Goal: Book appointment/travel/reservation

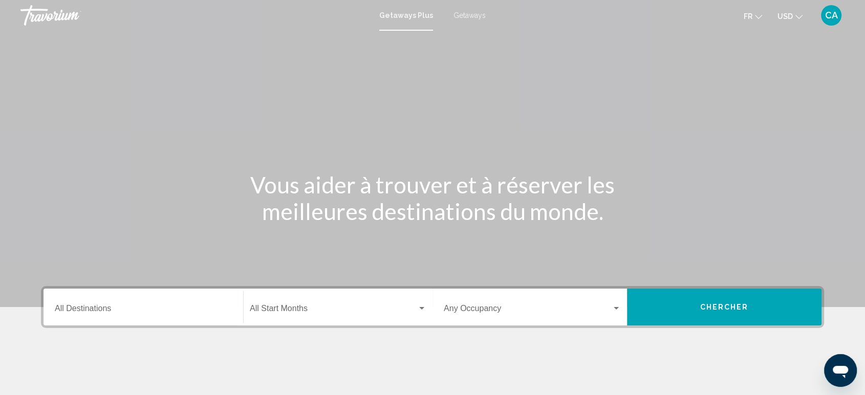
click at [796, 17] on icon "Change currency" at bounding box center [798, 16] width 7 height 7
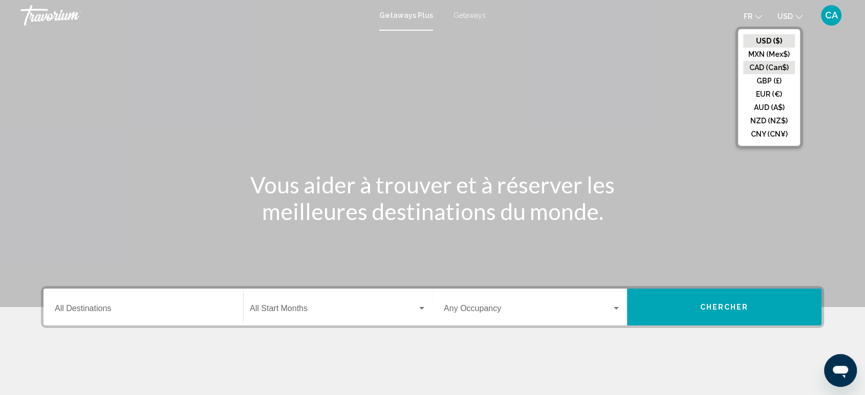
click at [757, 69] on button "CAD (Can$)" at bounding box center [769, 67] width 52 height 13
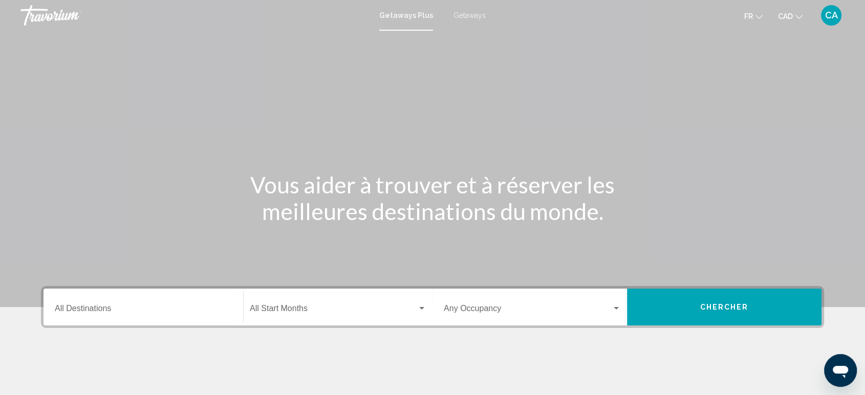
click at [751, 18] on span "fr" at bounding box center [748, 16] width 9 height 8
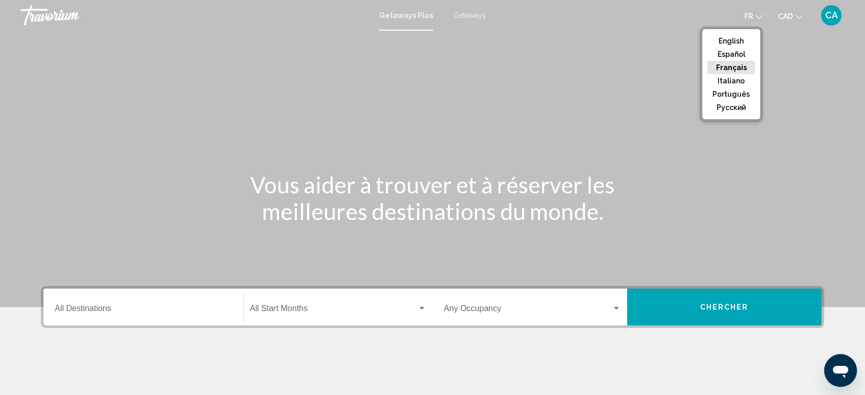
click at [471, 19] on link "Getaways" at bounding box center [469, 15] width 32 height 8
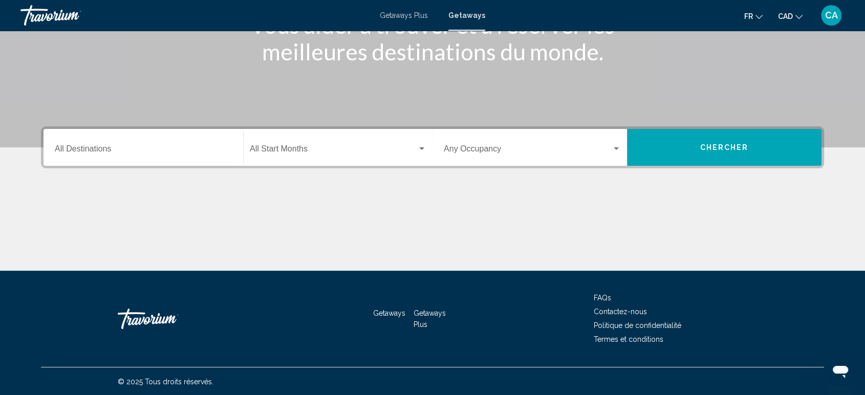
scroll to position [159, 0]
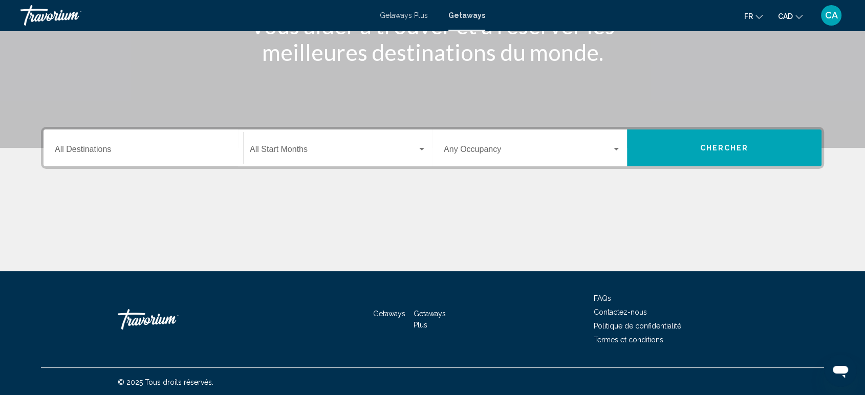
click at [155, 137] on div "Destination All Destinations" at bounding box center [143, 148] width 177 height 32
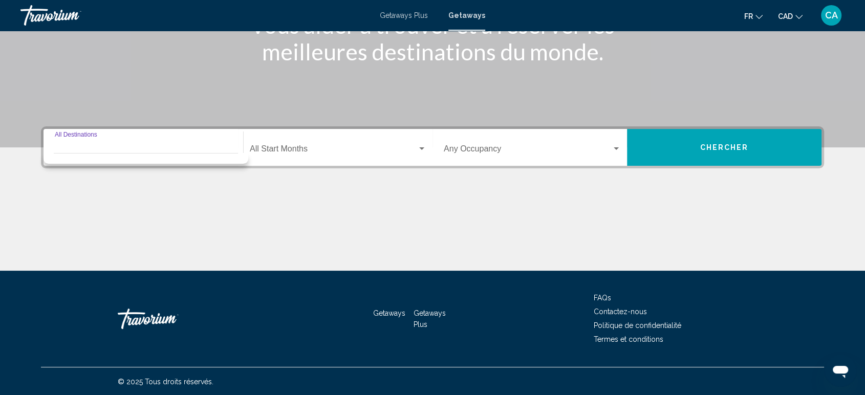
click at [82, 147] on input "Destination All Destinations" at bounding box center [143, 150] width 177 height 9
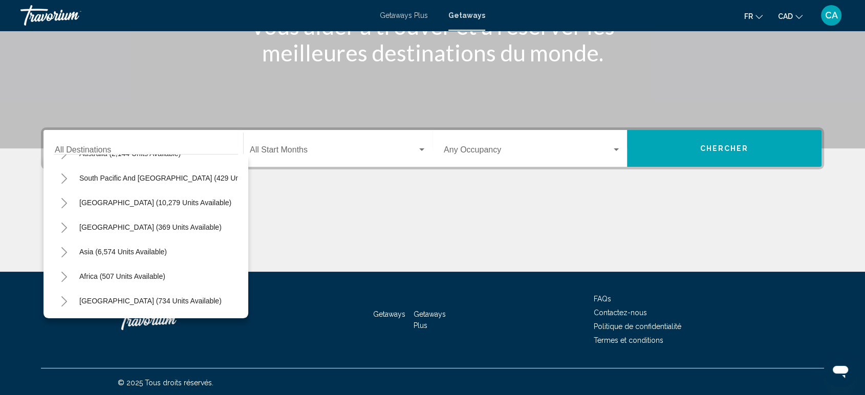
scroll to position [0, 0]
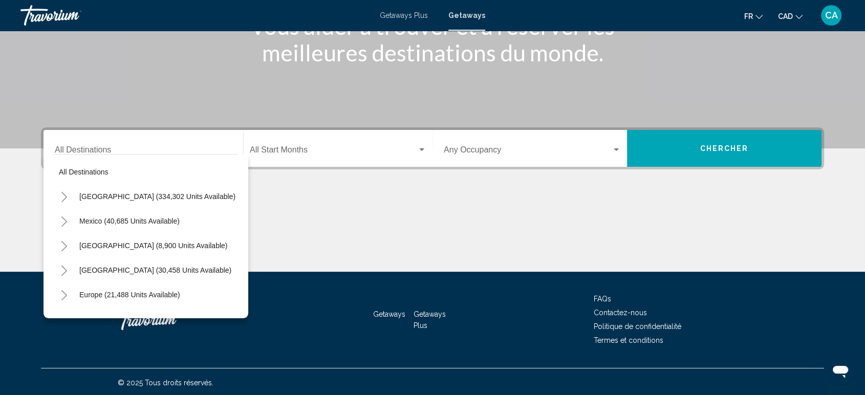
click at [201, 145] on div "Destination All Destinations" at bounding box center [143, 149] width 177 height 32
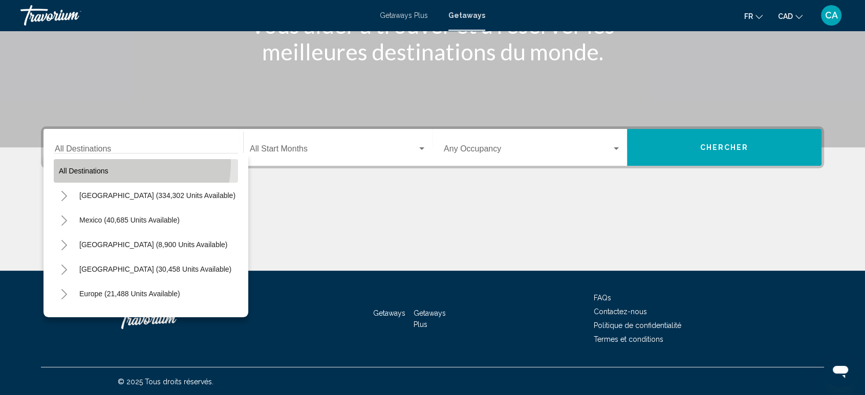
click at [118, 163] on button "All destinations" at bounding box center [146, 171] width 184 height 24
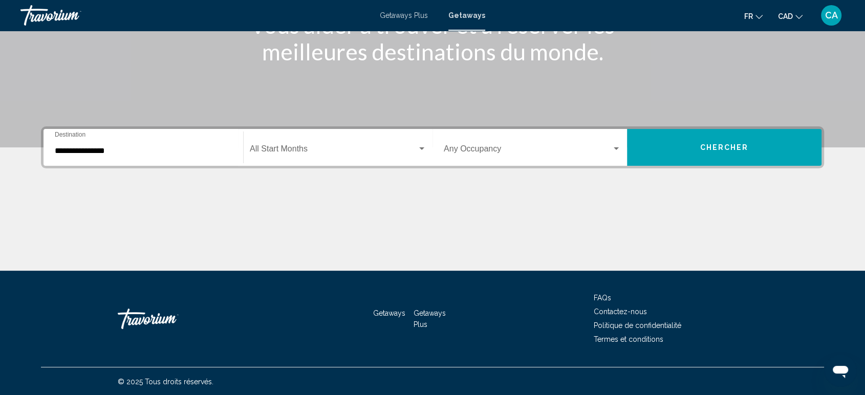
click at [128, 142] on div "**********" at bounding box center [143, 148] width 177 height 32
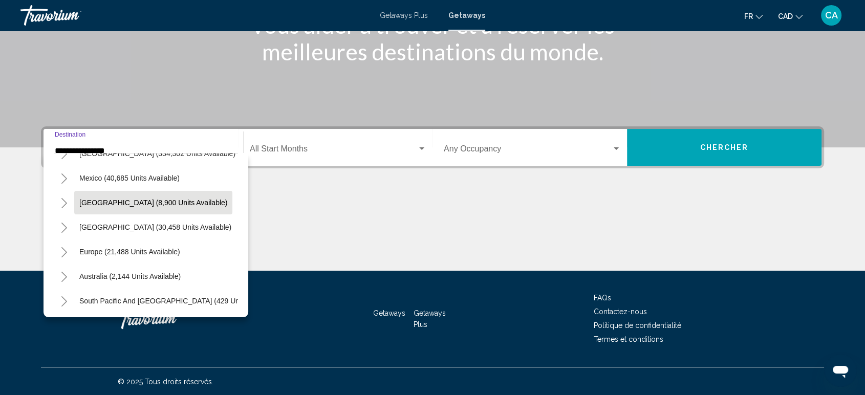
scroll to position [43, 0]
click at [148, 243] on button "Europe (21,488 units available)" at bounding box center [129, 251] width 111 height 24
type input "**********"
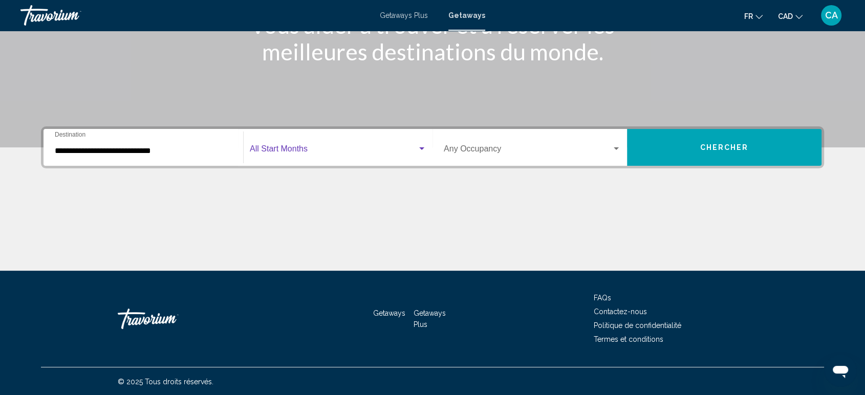
click at [369, 151] on span "Search widget" at bounding box center [333, 150] width 167 height 9
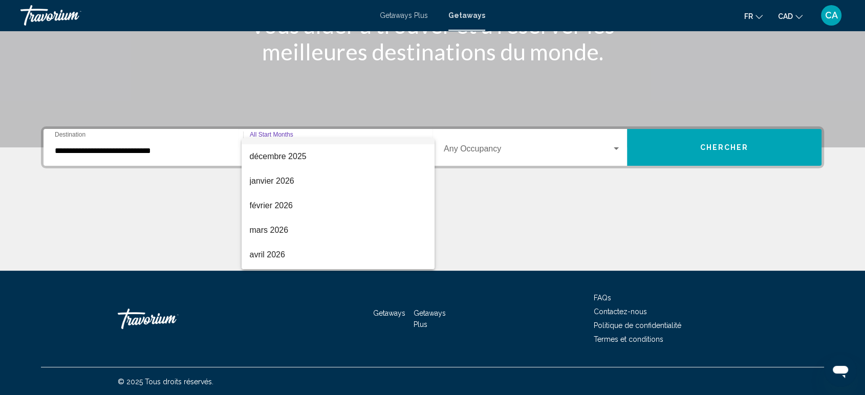
scroll to position [91, 0]
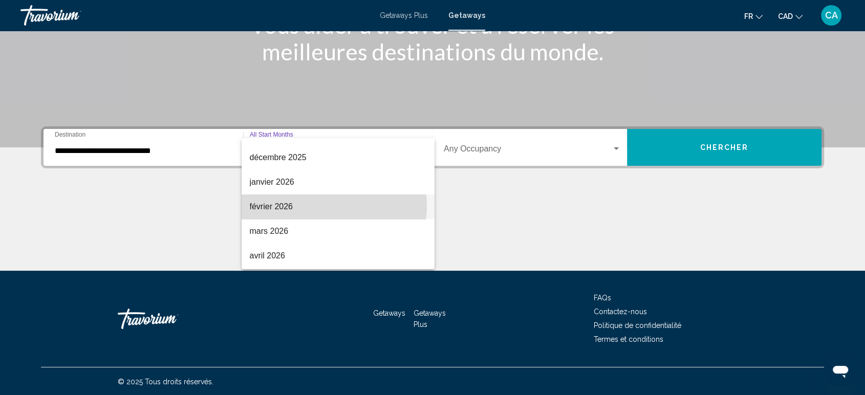
click at [323, 205] on span "février 2026" at bounding box center [338, 206] width 177 height 25
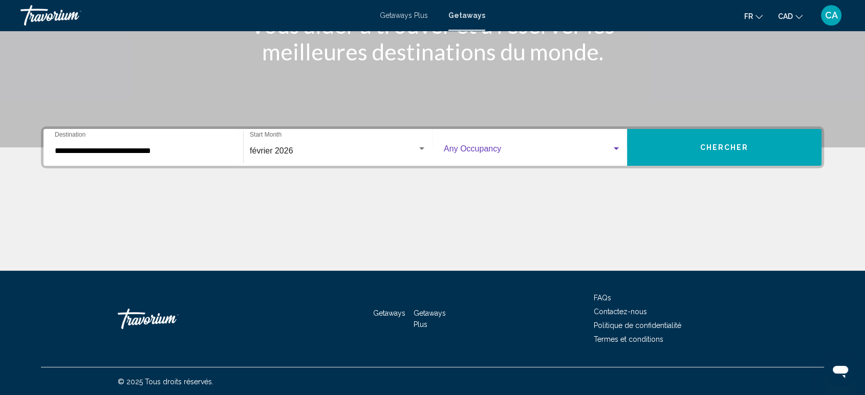
click at [614, 151] on div "Search widget" at bounding box center [616, 149] width 9 height 8
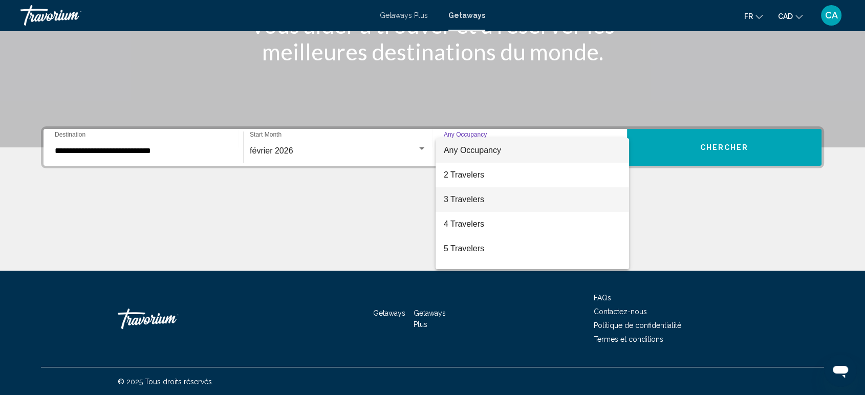
click at [463, 204] on span "3 Travelers" at bounding box center [532, 199] width 177 height 25
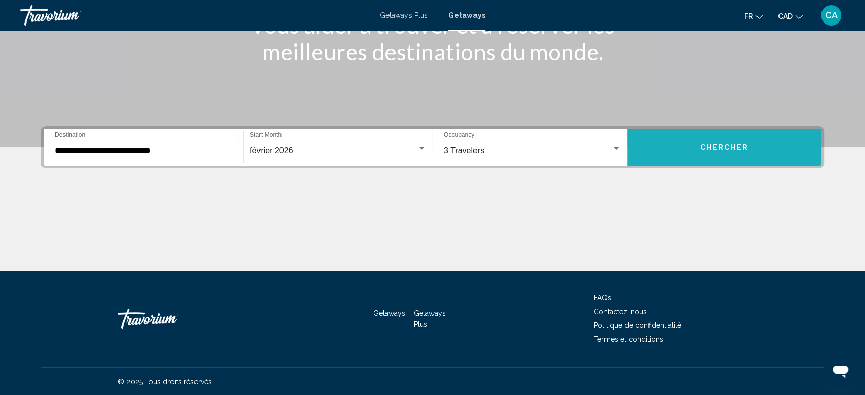
click at [733, 153] on button "Chercher" at bounding box center [724, 147] width 194 height 37
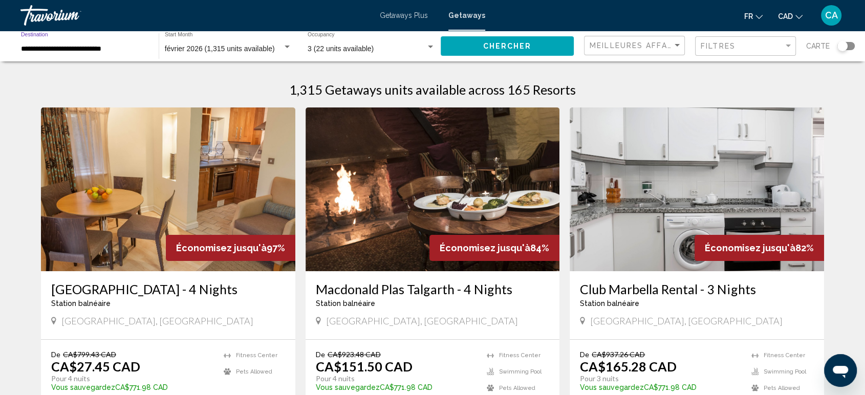
click at [104, 49] on input "**********" at bounding box center [84, 49] width 127 height 8
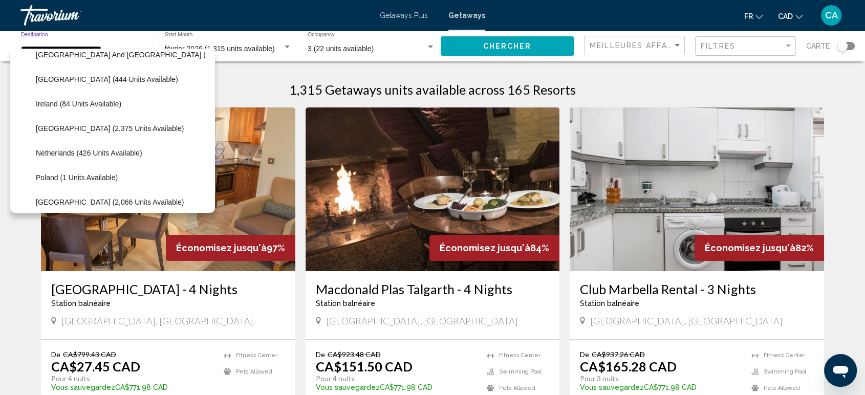
scroll to position [356, 0]
click at [91, 133] on button "Italy (2,375 units available)" at bounding box center [110, 128] width 158 height 24
type input "**********"
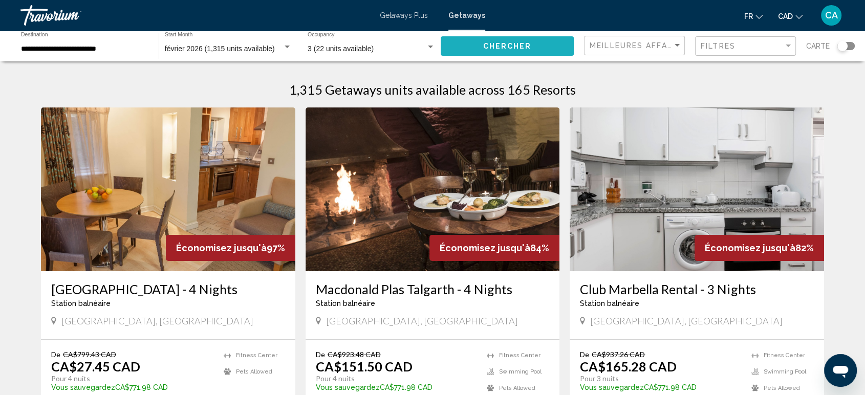
click at [514, 51] on button "Chercher" at bounding box center [507, 45] width 133 height 19
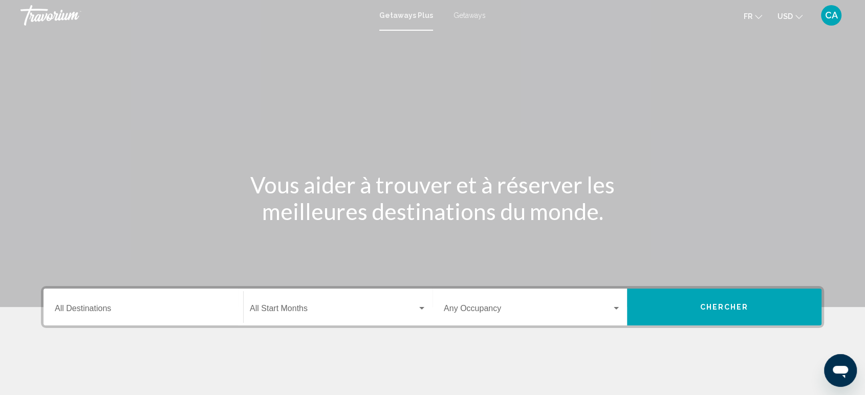
click at [788, 19] on span "USD" at bounding box center [784, 16] width 15 height 8
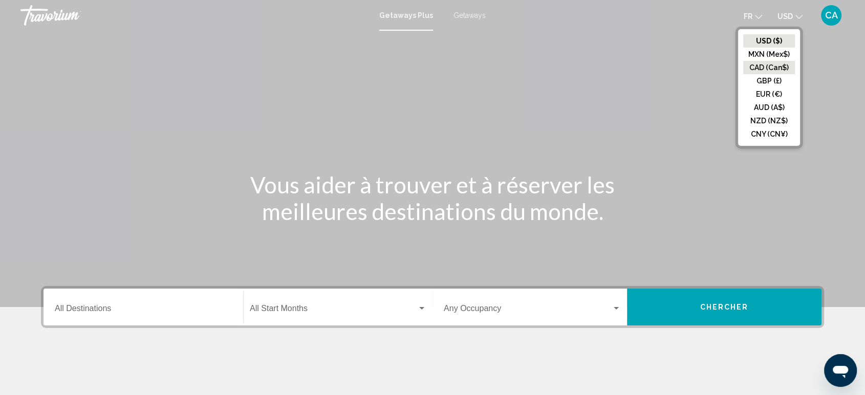
click at [770, 72] on button "CAD (Can$)" at bounding box center [769, 67] width 52 height 13
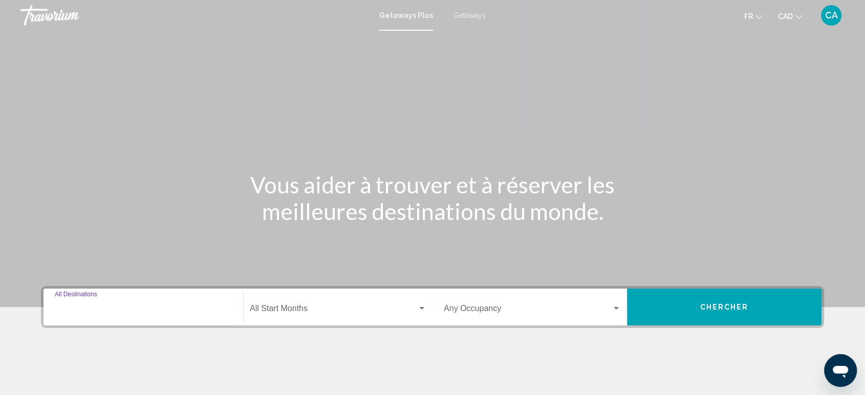
click at [157, 306] on input "Destination All Destinations" at bounding box center [143, 310] width 177 height 9
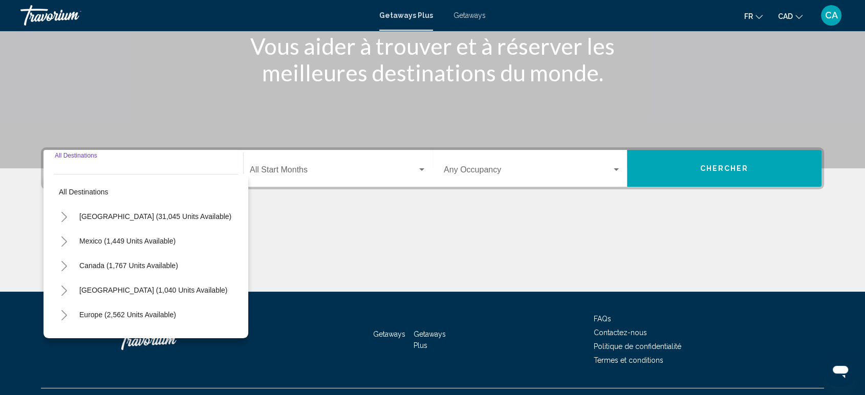
scroll to position [160, 0]
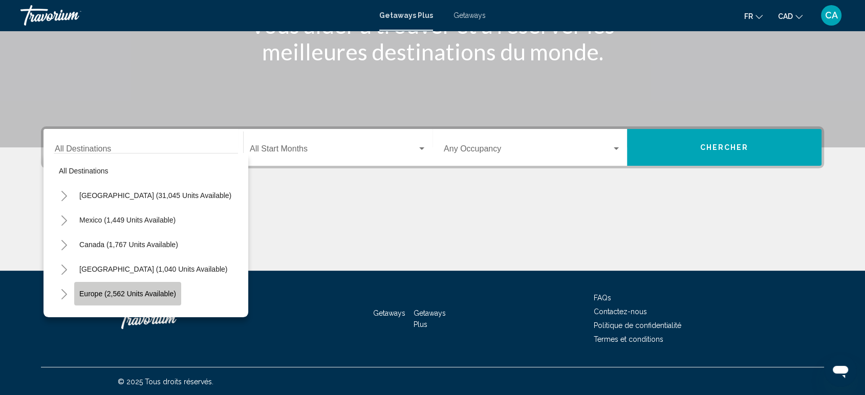
click at [144, 291] on span "Europe (2,562 units available)" at bounding box center [127, 294] width 97 height 8
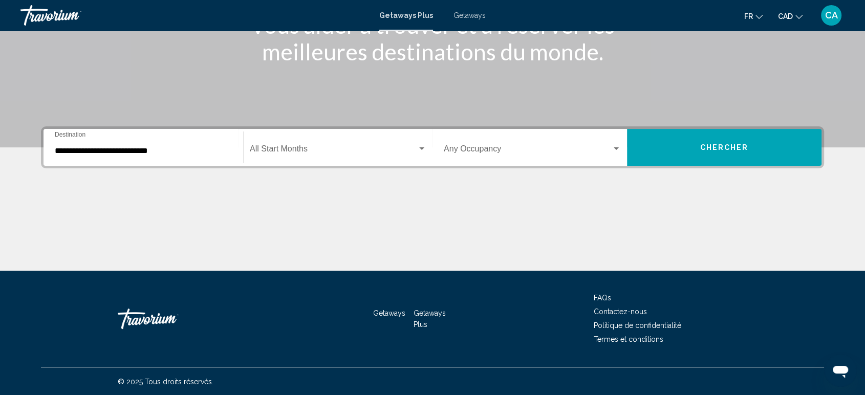
click at [158, 134] on div "**********" at bounding box center [143, 148] width 177 height 32
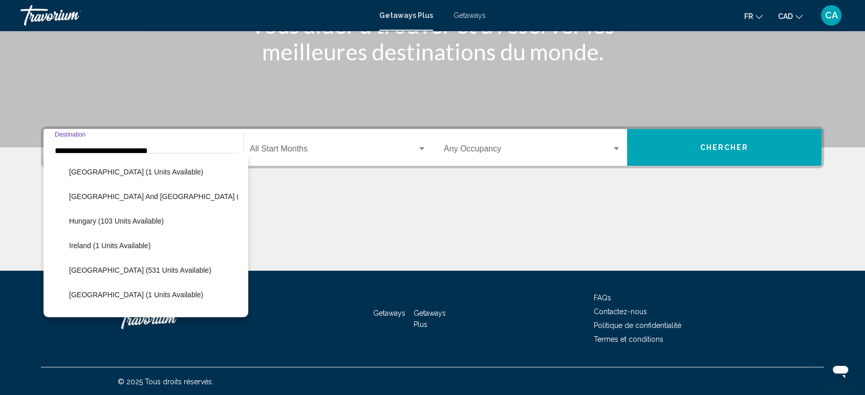
scroll to position [287, 0]
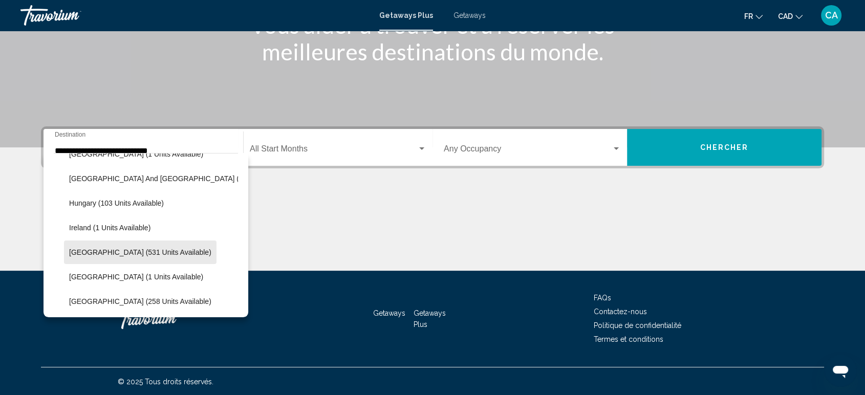
click at [146, 252] on span "[GEOGRAPHIC_DATA] (531 units available)" at bounding box center [140, 252] width 142 height 8
type input "**********"
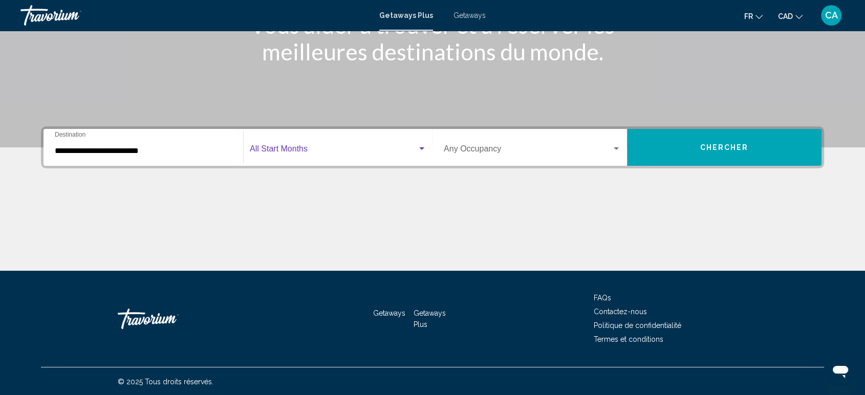
click at [422, 153] on div "Search widget" at bounding box center [338, 150] width 177 height 9
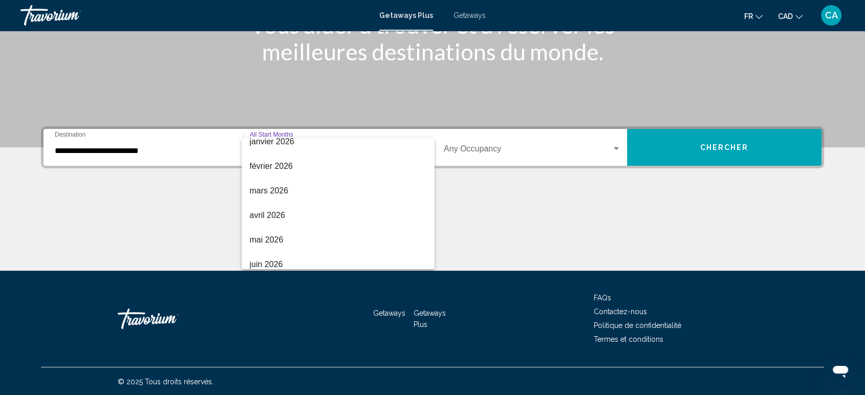
scroll to position [131, 0]
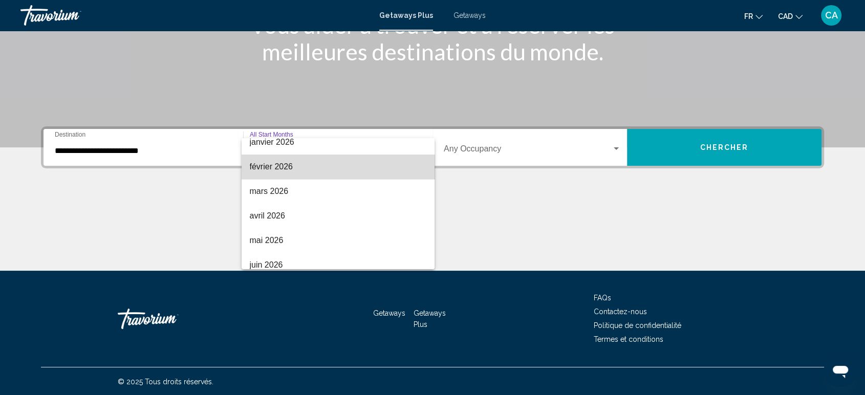
click at [363, 177] on span "février 2026" at bounding box center [338, 167] width 177 height 25
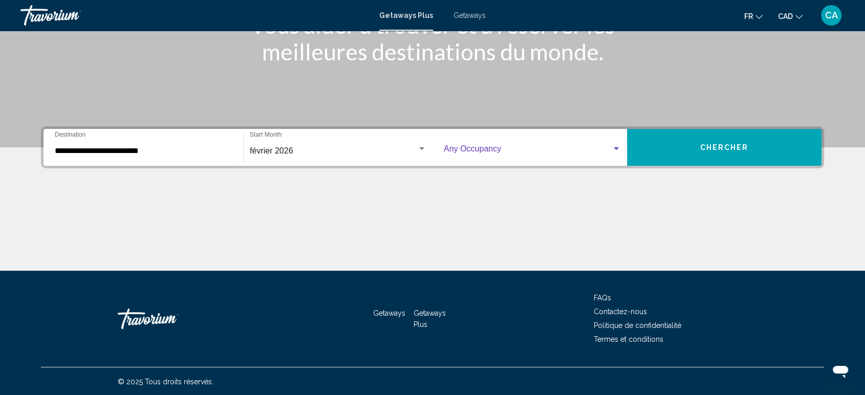
click at [618, 152] on div "Search widget" at bounding box center [616, 149] width 9 height 8
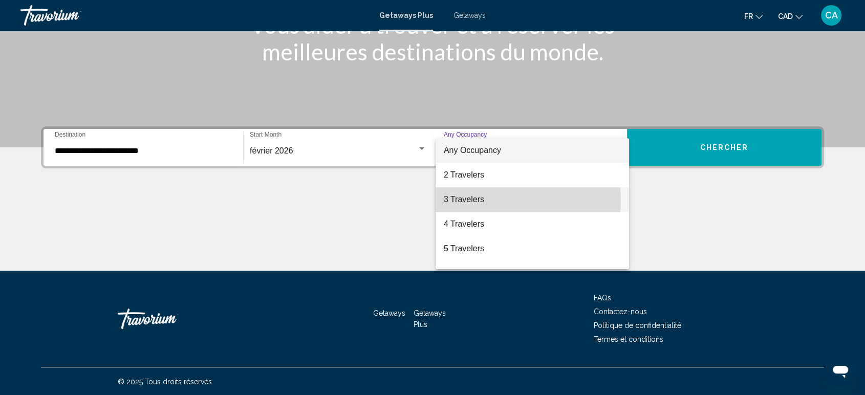
click at [489, 200] on span "3 Travelers" at bounding box center [532, 199] width 177 height 25
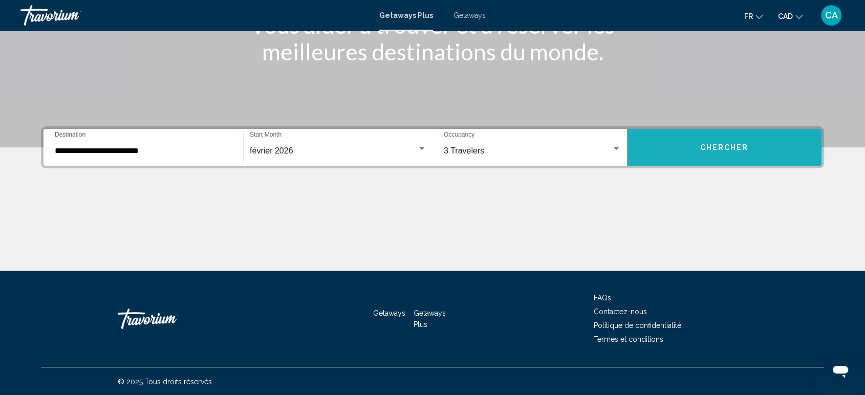
click at [740, 148] on span "Chercher" at bounding box center [724, 148] width 49 height 8
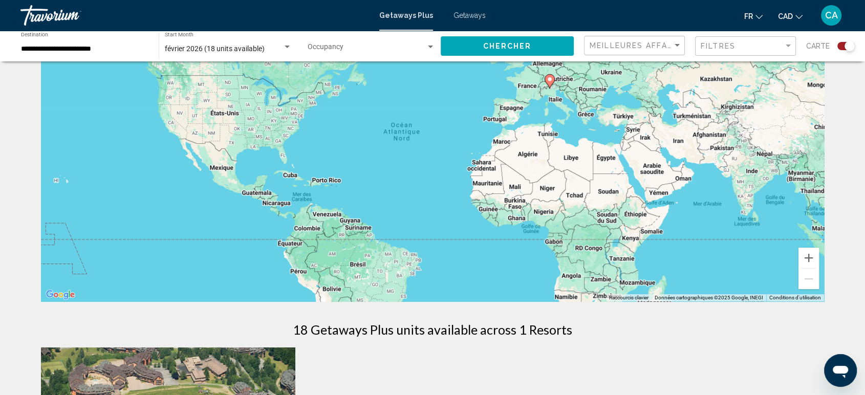
scroll to position [78, 0]
click at [425, 48] on span "Search widget" at bounding box center [367, 49] width 118 height 8
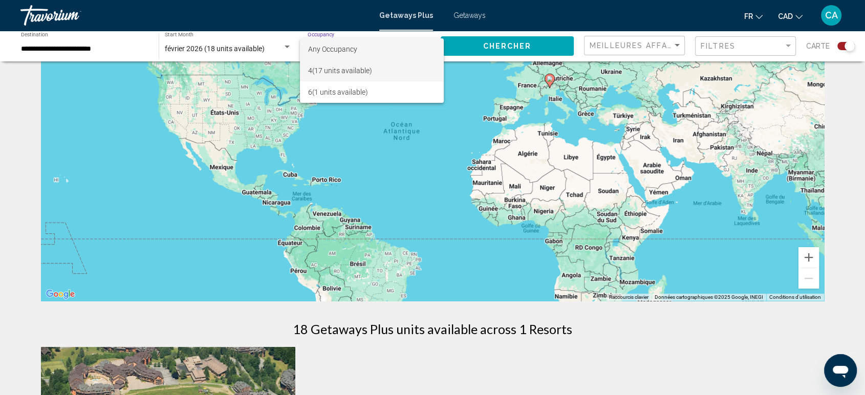
click at [401, 73] on span "4 (17 units available)" at bounding box center [372, 70] width 128 height 21
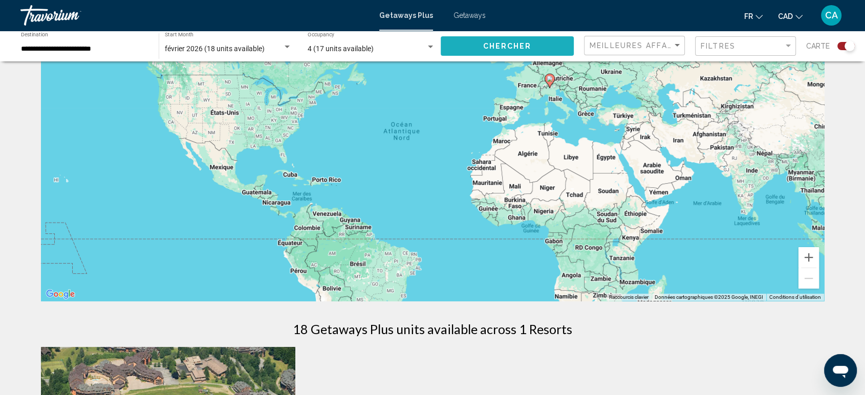
click at [481, 44] on button "Chercher" at bounding box center [507, 45] width 133 height 19
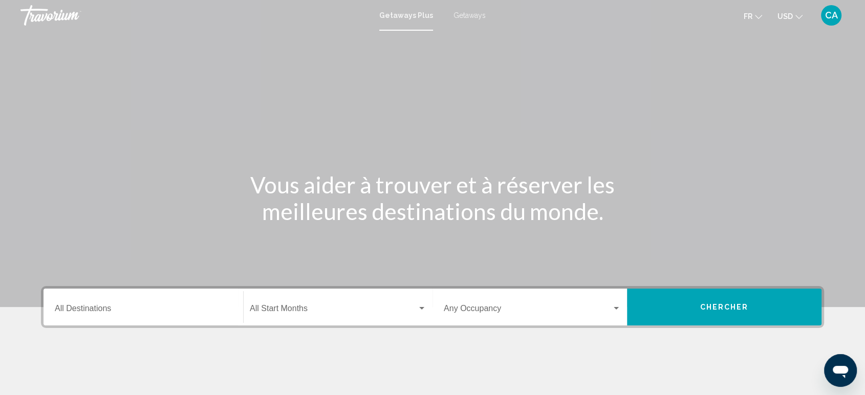
drag, startPoint x: 770, startPoint y: 0, endPoint x: 794, endPoint y: 16, distance: 29.2
click at [794, 16] on button "USD USD ($) MXN (Mex$) CAD (Can$) GBP (£) EUR (€) AUD (A$) NZD (NZ$) CNY (CN¥)" at bounding box center [789, 16] width 25 height 15
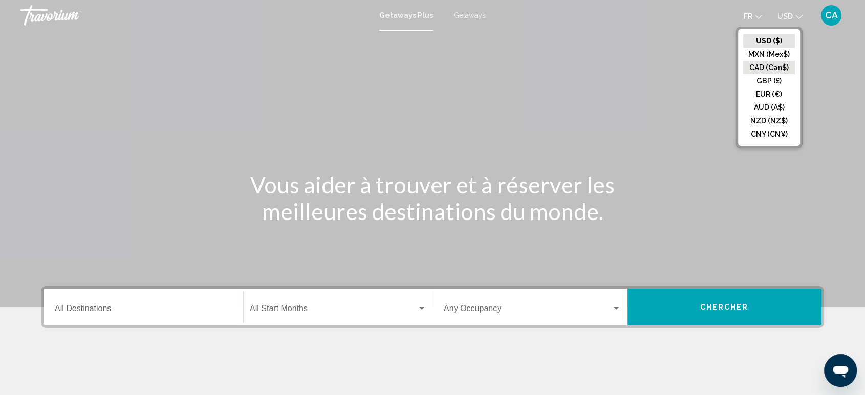
click at [763, 69] on button "CAD (Can$)" at bounding box center [769, 67] width 52 height 13
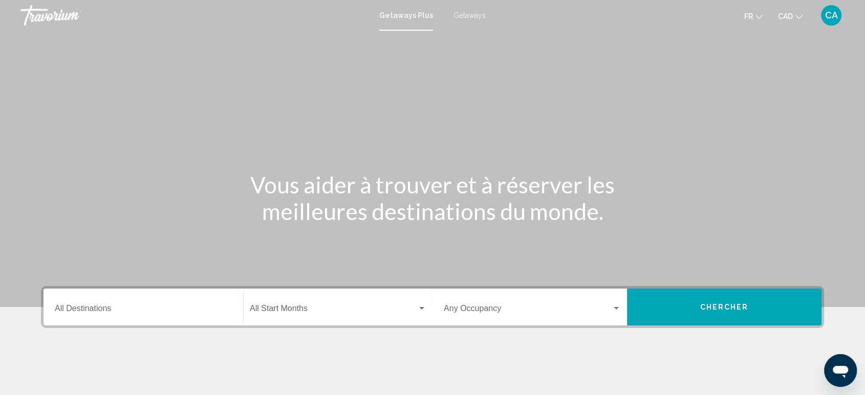
click at [99, 322] on div "Destination All Destinations" at bounding box center [143, 307] width 177 height 32
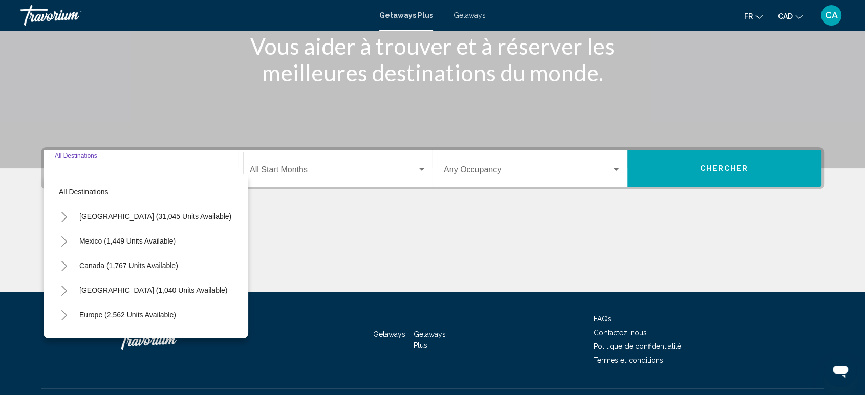
scroll to position [160, 0]
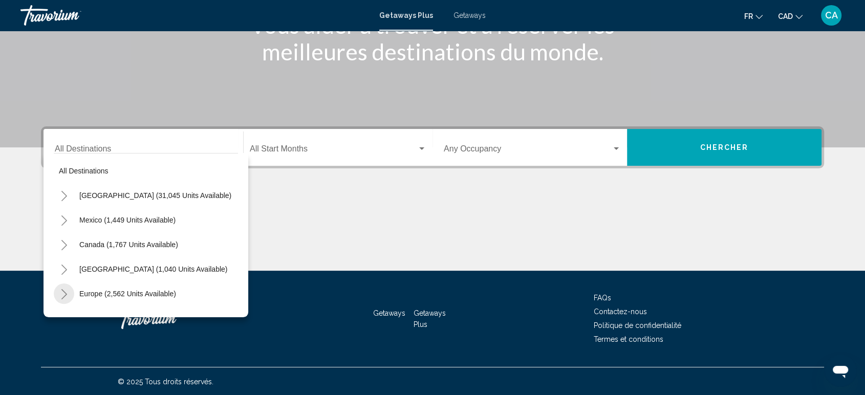
click at [61, 297] on icon "Toggle Europe (2,562 units available)" at bounding box center [64, 294] width 8 height 10
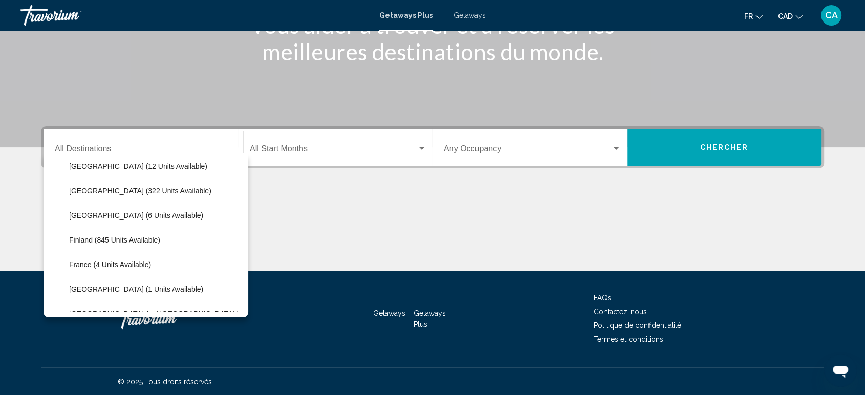
scroll to position [275, 0]
click at [101, 260] on span "[GEOGRAPHIC_DATA] (531 units available)" at bounding box center [140, 264] width 142 height 8
type input "**********"
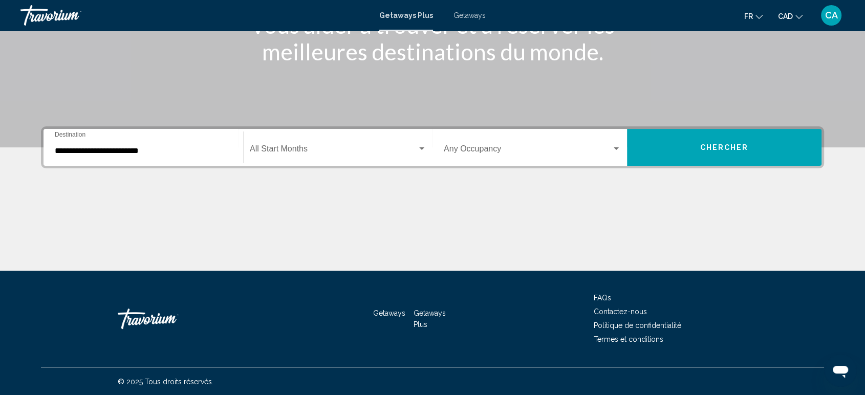
click at [428, 149] on div "Start Month All Start Months" at bounding box center [338, 148] width 189 height 32
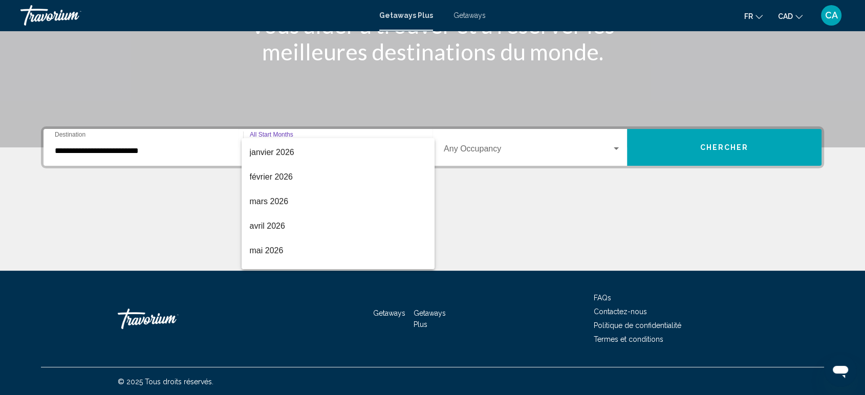
scroll to position [97, 0]
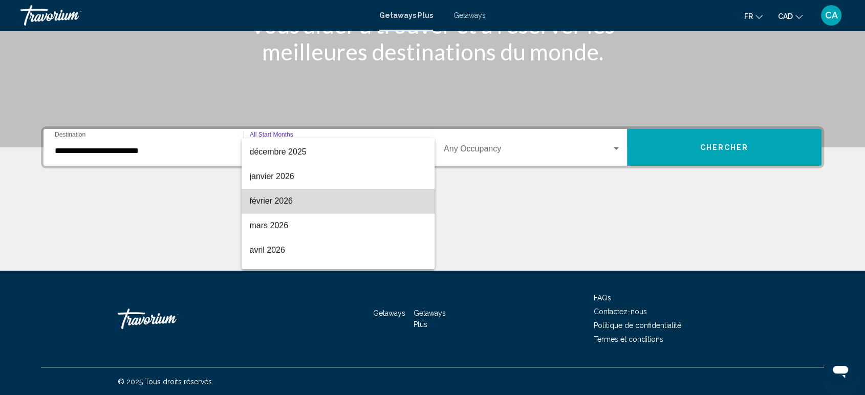
click at [364, 207] on span "février 2026" at bounding box center [338, 201] width 177 height 25
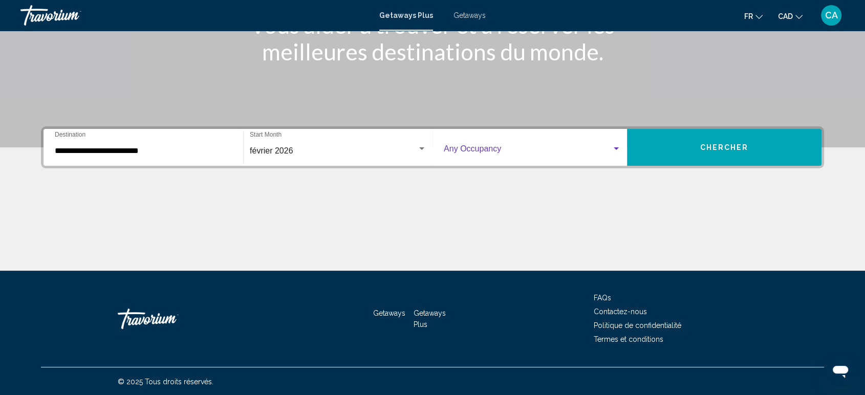
click at [616, 152] on div "Search widget" at bounding box center [616, 149] width 9 height 8
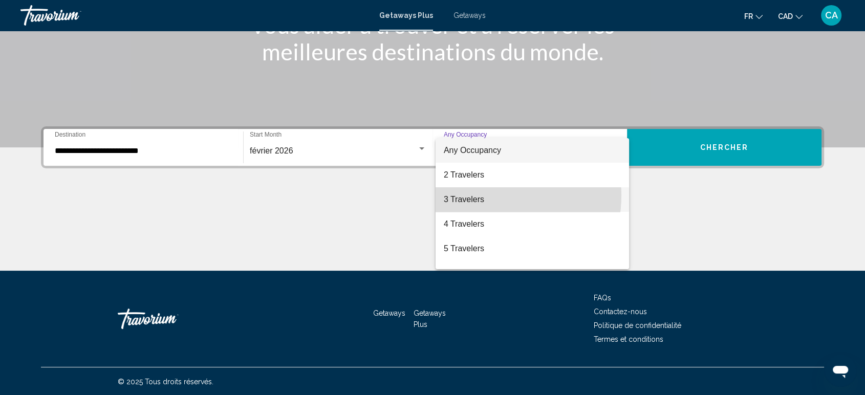
click at [483, 196] on span "3 Travelers" at bounding box center [532, 199] width 177 height 25
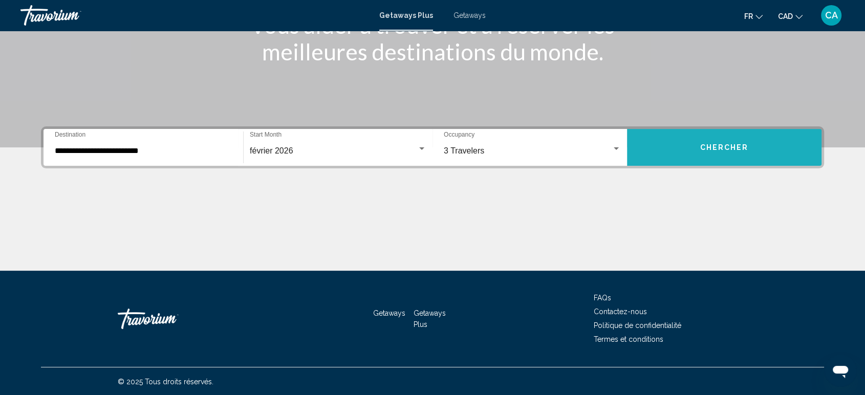
click at [741, 155] on button "Chercher" at bounding box center [724, 147] width 194 height 37
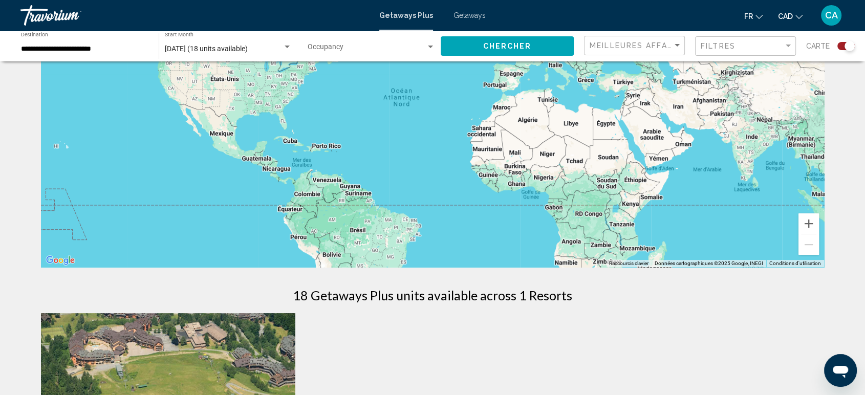
scroll to position [65, 0]
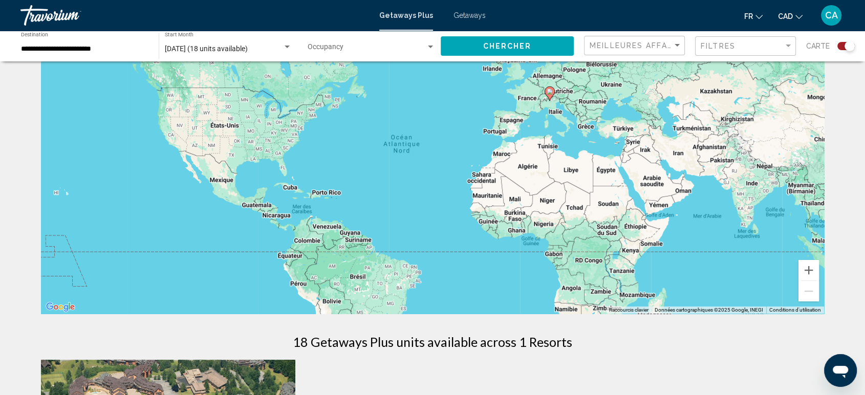
click at [136, 54] on div "**********" at bounding box center [84, 46] width 127 height 28
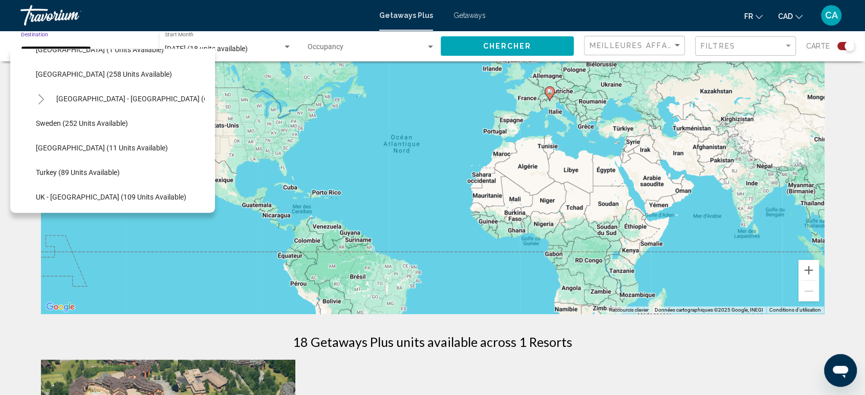
scroll to position [409, 0]
click at [122, 157] on button "[GEOGRAPHIC_DATA] (11 units available)" at bounding box center [102, 149] width 142 height 24
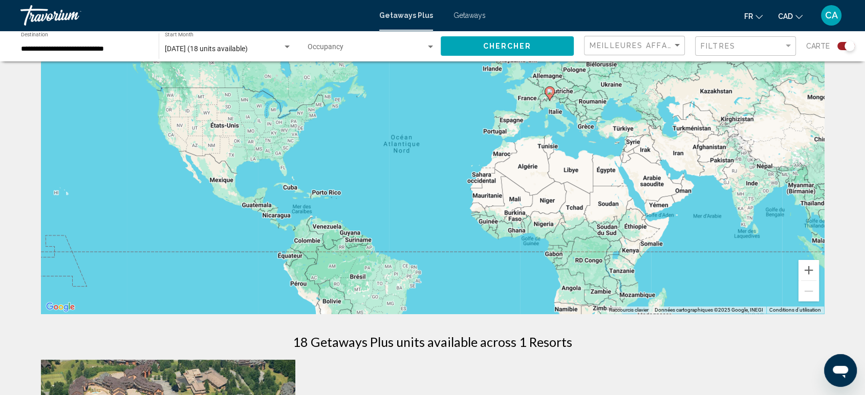
click at [418, 40] on div "Occupancy Any Occupancy" at bounding box center [371, 46] width 127 height 28
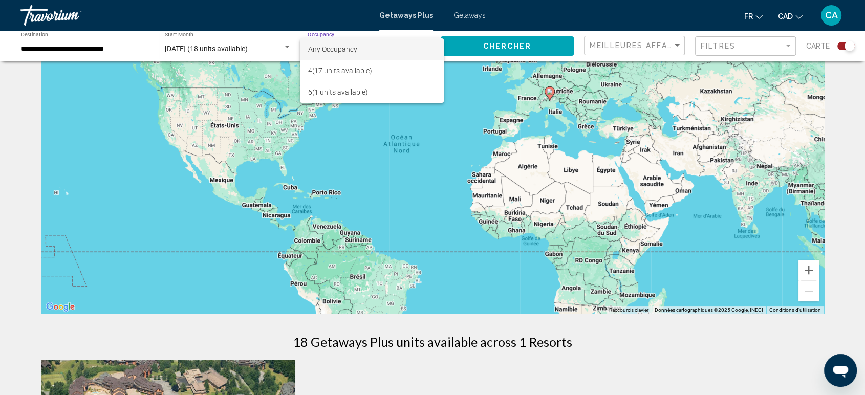
click at [493, 52] on div at bounding box center [432, 197] width 865 height 395
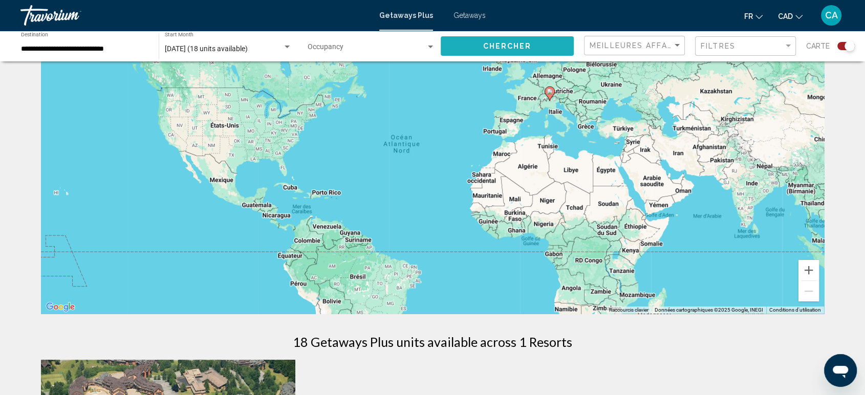
click at [493, 52] on button "Chercher" at bounding box center [507, 45] width 133 height 19
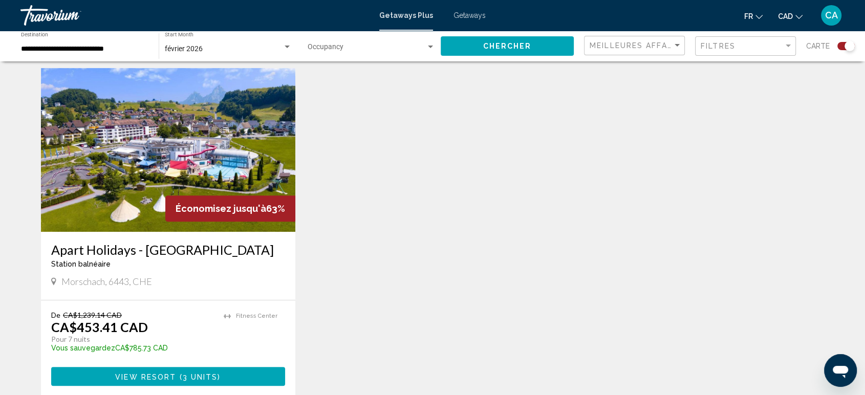
scroll to position [356, 0]
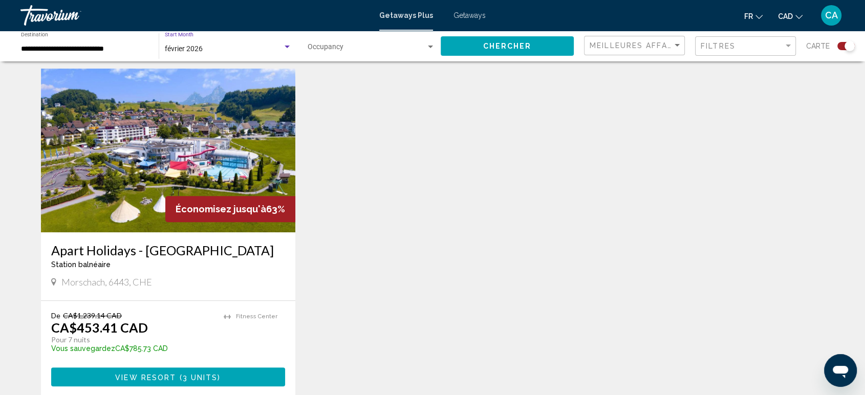
click at [289, 49] on div "Search widget" at bounding box center [287, 47] width 9 height 8
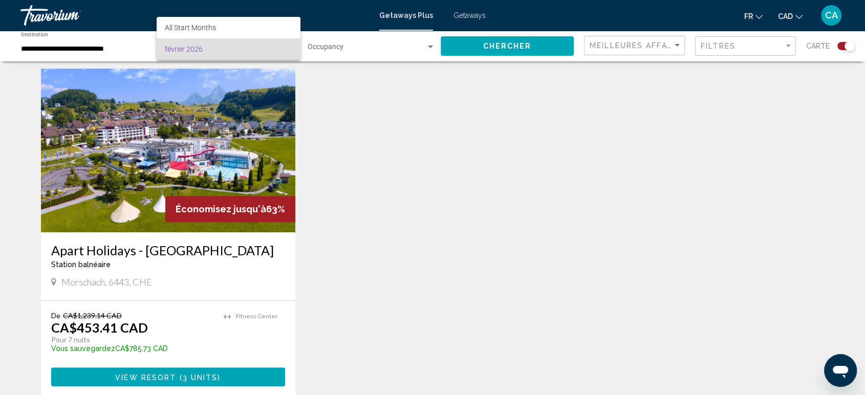
click at [75, 47] on div at bounding box center [432, 197] width 865 height 395
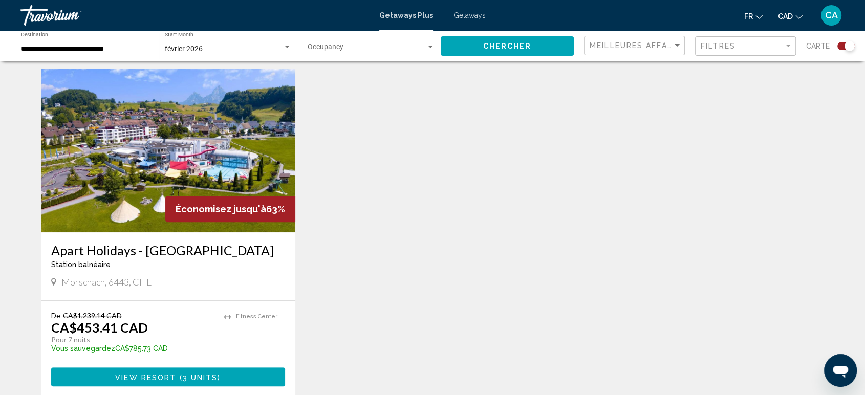
click at [159, 45] on mat-divider "Search widget" at bounding box center [159, 46] width 1 height 26
click at [141, 45] on input "**********" at bounding box center [84, 49] width 127 height 8
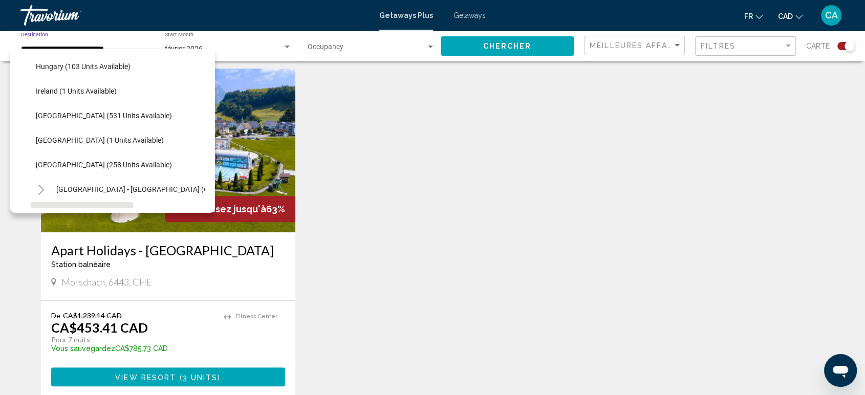
scroll to position [319, 0]
click at [114, 110] on button "[GEOGRAPHIC_DATA] (531 units available)" at bounding box center [104, 116] width 146 height 24
type input "**********"
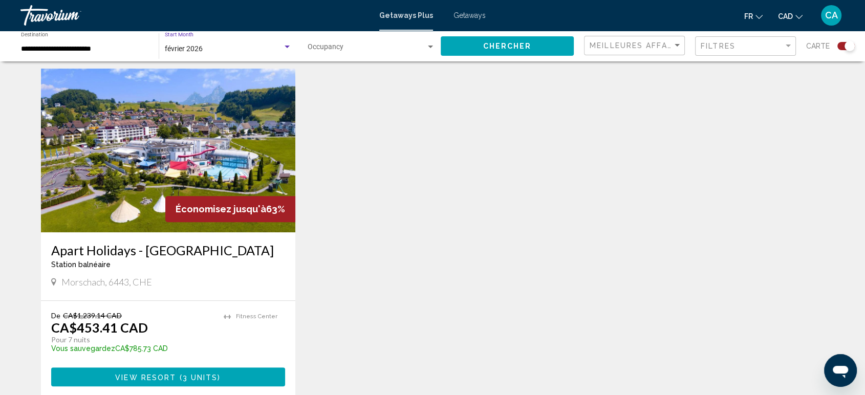
click at [286, 46] on div "Search widget" at bounding box center [287, 47] width 5 height 3
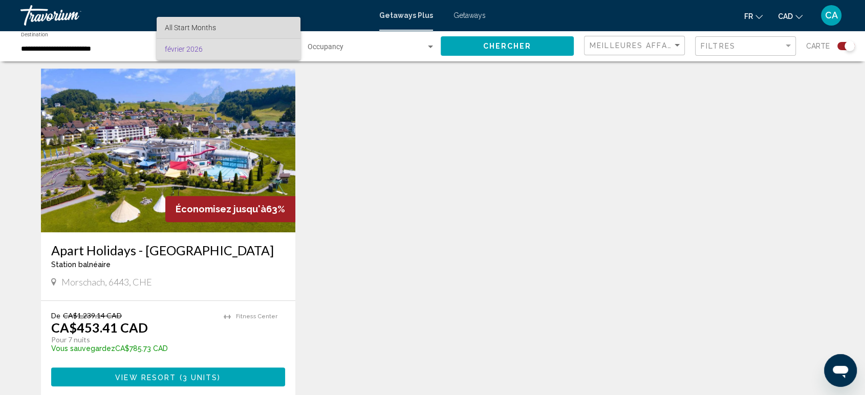
click at [279, 25] on span "All Start Months" at bounding box center [228, 27] width 127 height 21
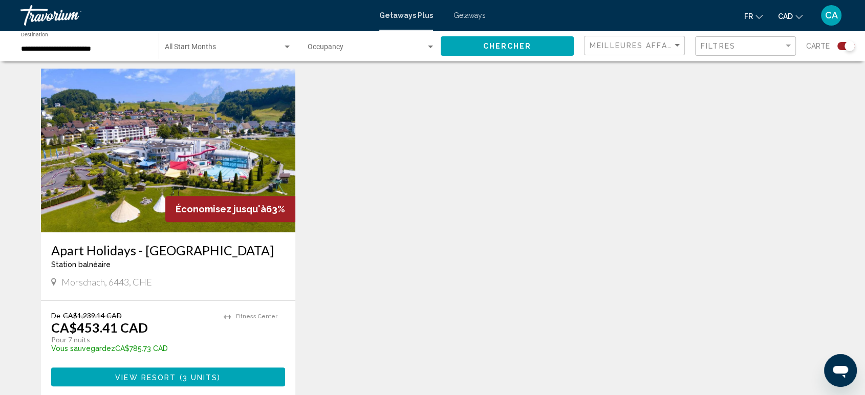
click at [286, 41] on div "Start Month All Start Months" at bounding box center [228, 46] width 127 height 28
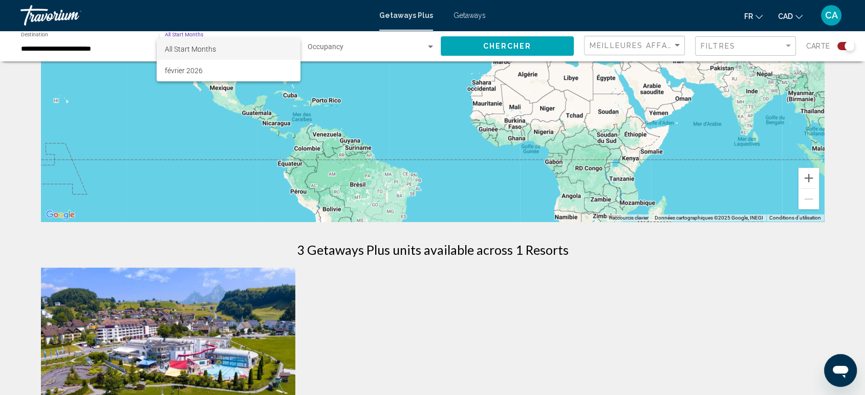
scroll to position [0, 0]
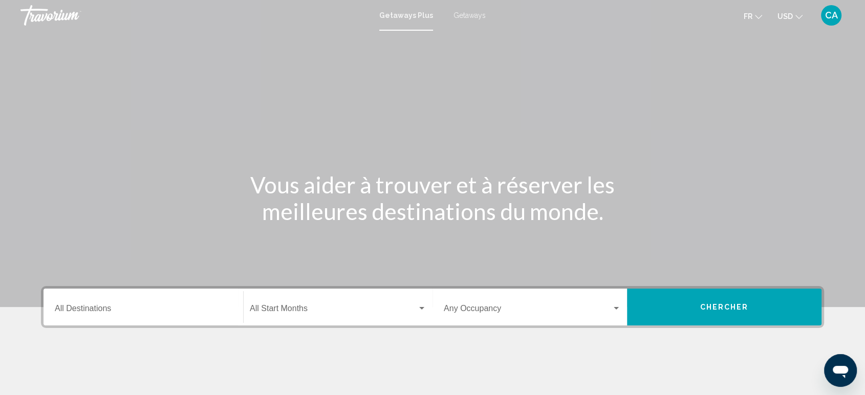
click at [467, 14] on span "Getaways" at bounding box center [469, 15] width 32 height 8
click at [794, 15] on button "USD USD ($) MXN (Mex$) CAD (Can$) GBP (£) EUR (€) AUD (A$) NZD (NZ$) CNY (CN¥)" at bounding box center [789, 16] width 25 height 15
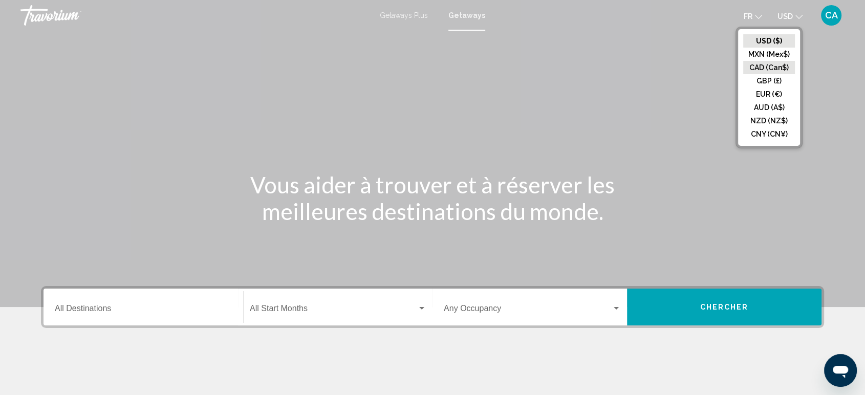
click at [757, 72] on button "CAD (Can$)" at bounding box center [769, 67] width 52 height 13
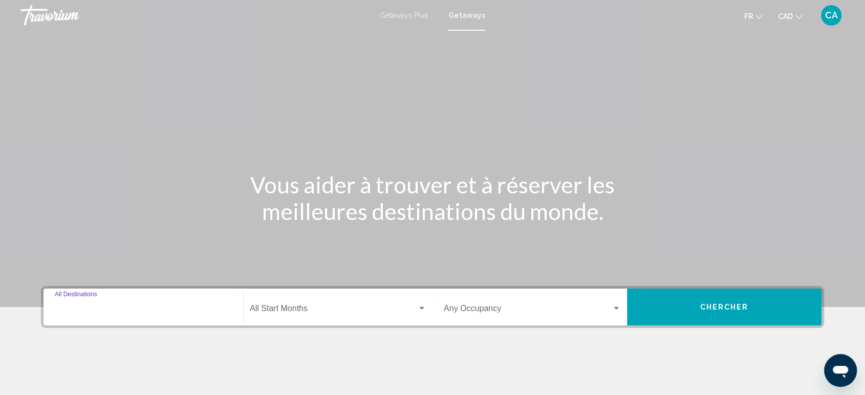
click at [146, 312] on input "Destination All Destinations" at bounding box center [143, 310] width 177 height 9
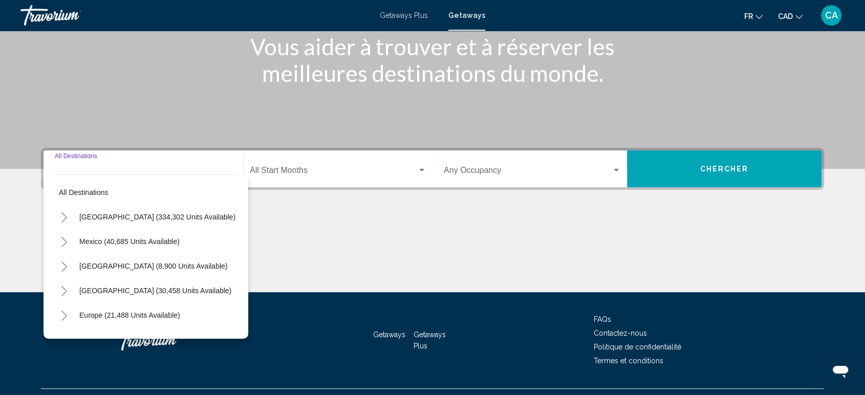
scroll to position [160, 0]
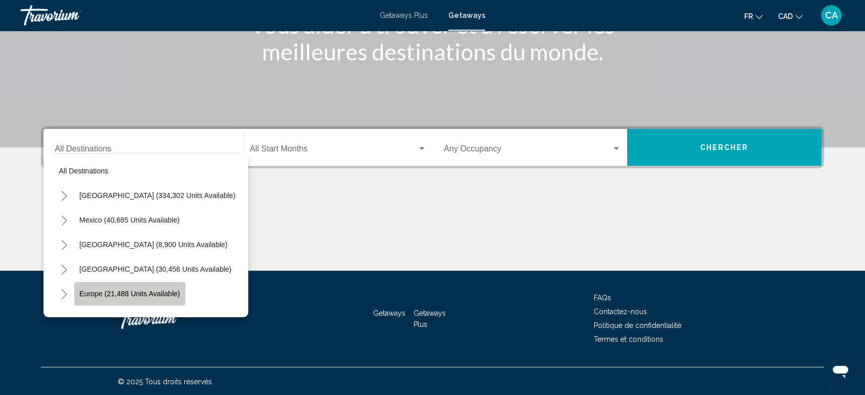
click at [128, 290] on span "Europe (21,488 units available)" at bounding box center [129, 294] width 101 height 8
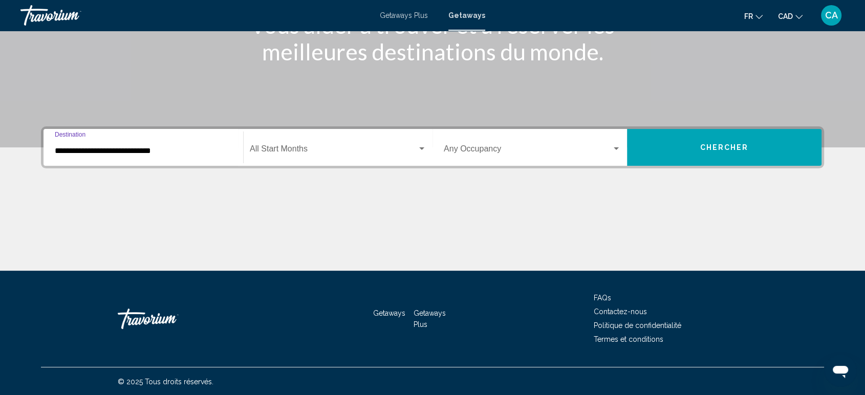
click at [102, 147] on input "**********" at bounding box center [143, 150] width 177 height 9
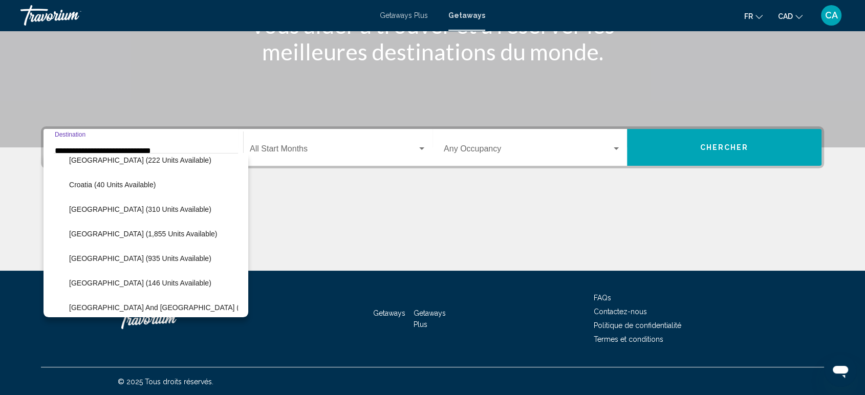
scroll to position [306, 0]
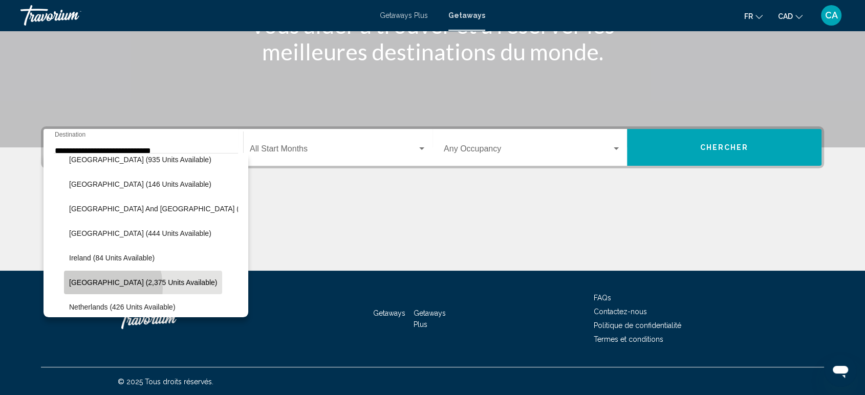
click at [97, 287] on button "Italy (2,375 units available)" at bounding box center [143, 283] width 158 height 24
type input "**********"
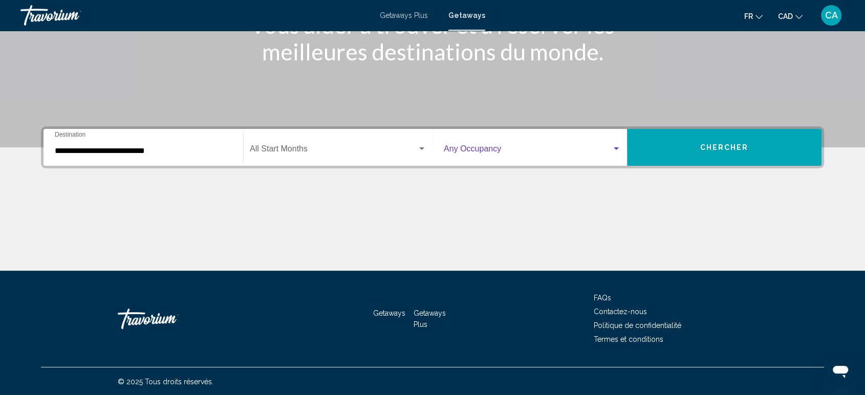
click at [618, 147] on div "Search widget" at bounding box center [616, 148] width 5 height 3
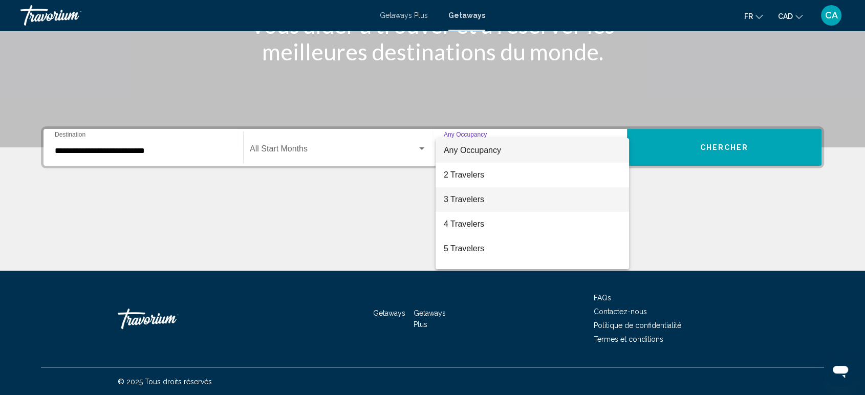
click at [487, 207] on span "3 Travelers" at bounding box center [532, 199] width 177 height 25
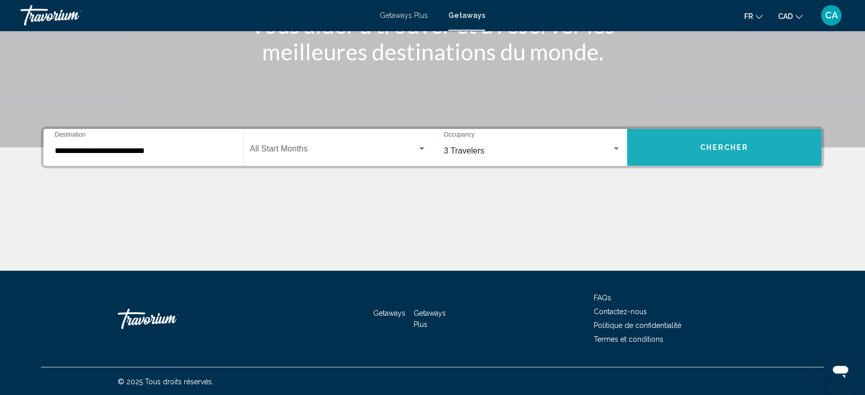
click at [749, 144] on button "Chercher" at bounding box center [724, 147] width 194 height 37
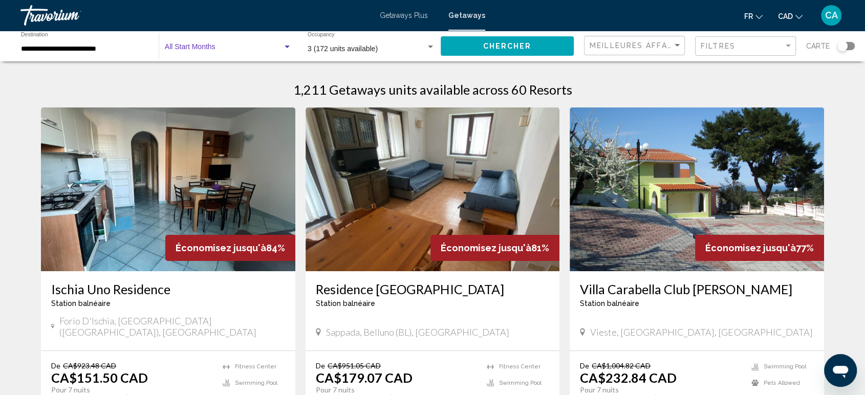
click at [288, 49] on div "Search widget" at bounding box center [287, 47] width 9 height 8
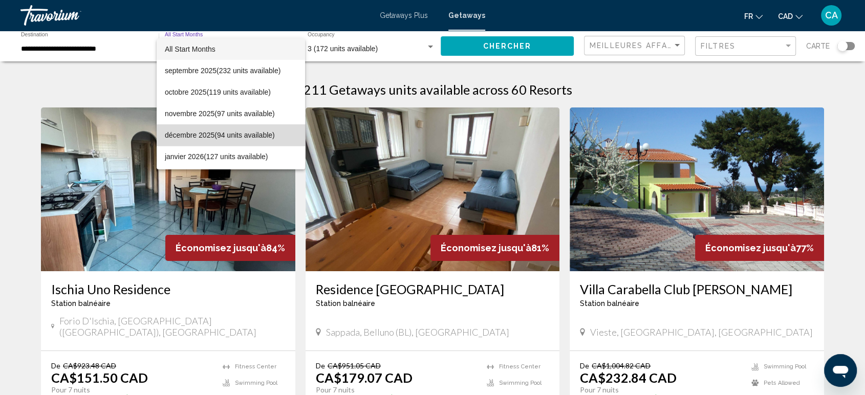
click at [237, 135] on span "décembre 2025 (94 units available)" at bounding box center [231, 134] width 132 height 21
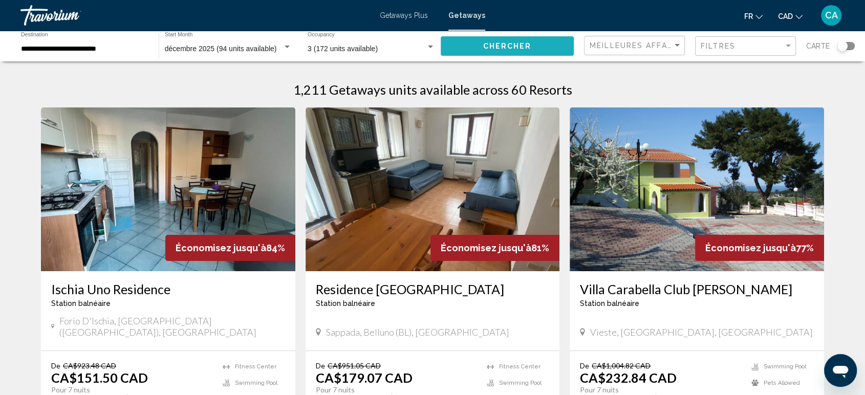
click at [498, 47] on span "Chercher" at bounding box center [507, 46] width 49 height 8
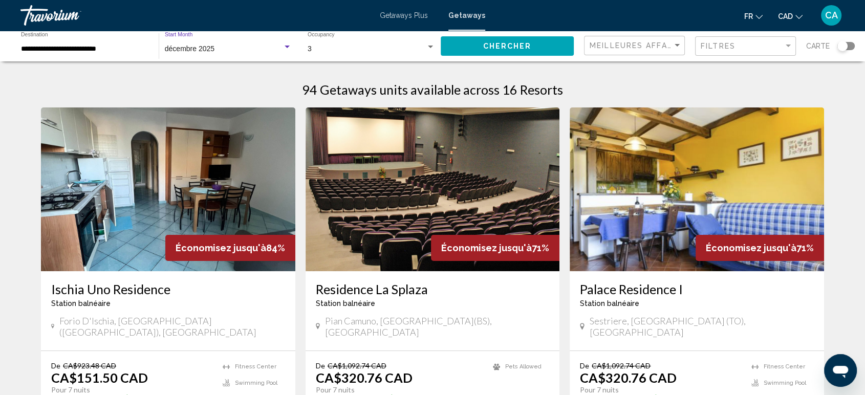
click at [286, 49] on div "Search widget" at bounding box center [287, 47] width 9 height 8
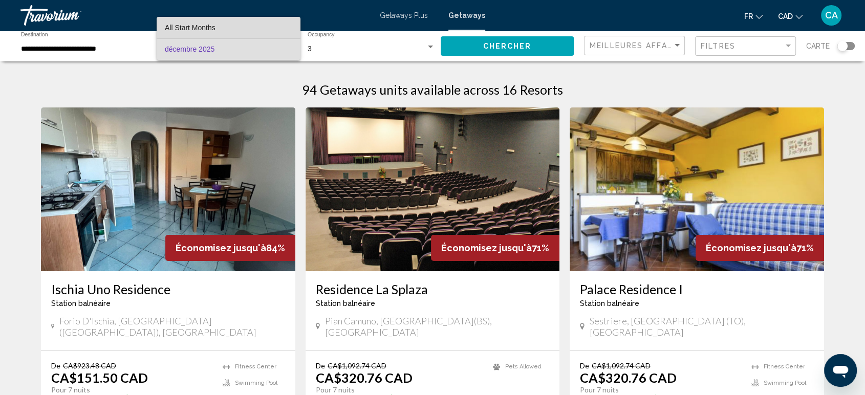
click at [275, 23] on span "All Start Months" at bounding box center [228, 27] width 127 height 21
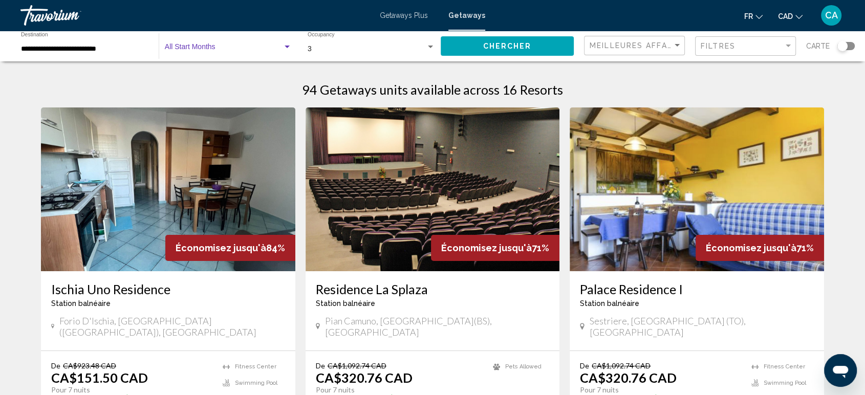
click at [291, 49] on div "Search widget" at bounding box center [287, 47] width 9 height 8
click at [479, 49] on div at bounding box center [432, 197] width 865 height 395
click at [479, 49] on button "Chercher" at bounding box center [507, 45] width 133 height 19
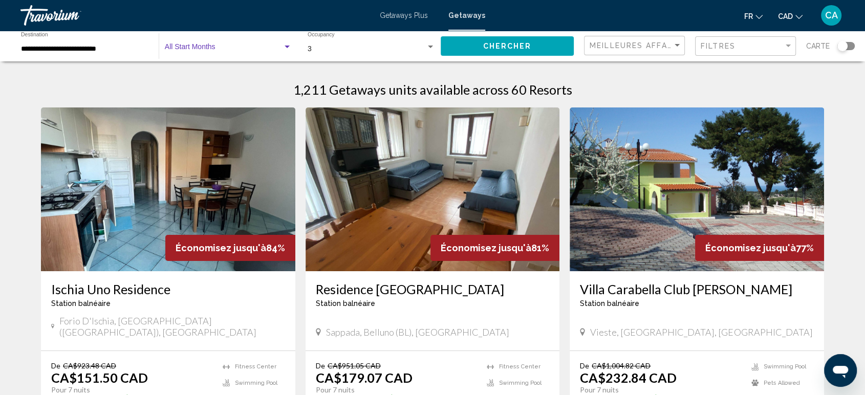
click at [287, 45] on div "Search widget" at bounding box center [287, 47] width 9 height 8
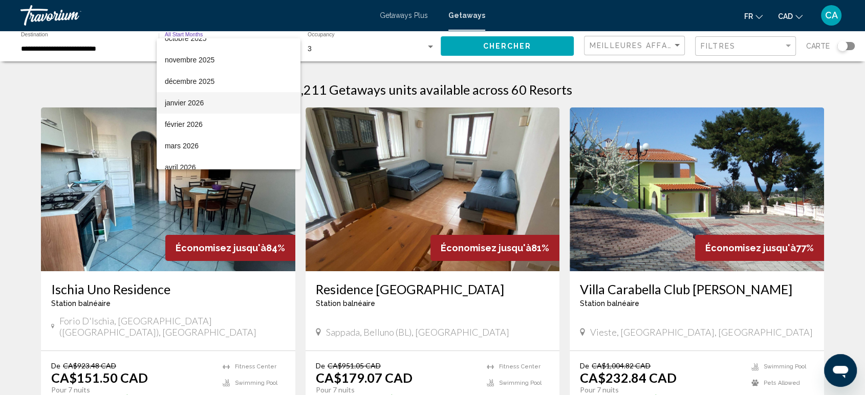
scroll to position [54, 0]
click at [232, 127] on span "février 2026" at bounding box center [228, 123] width 127 height 21
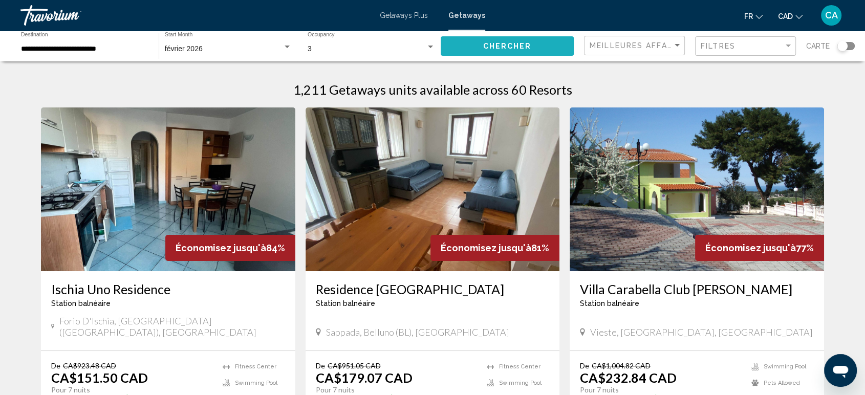
click at [526, 42] on span "Chercher" at bounding box center [507, 46] width 49 height 8
